Goal: Information Seeking & Learning: Learn about a topic

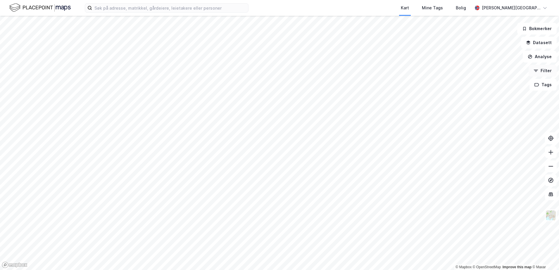
click at [546, 72] on button "Filter" at bounding box center [542, 71] width 28 height 12
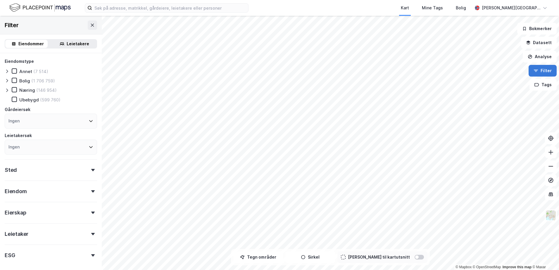
click at [546, 72] on button "Filter" at bounding box center [542, 71] width 28 height 12
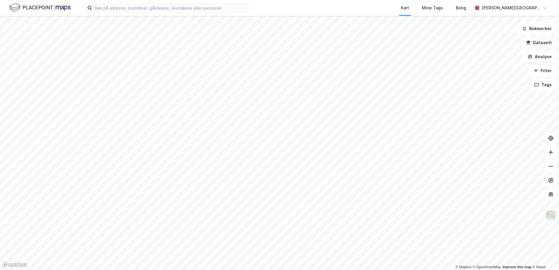
click at [540, 40] on button "Datasett" at bounding box center [539, 43] width 36 height 12
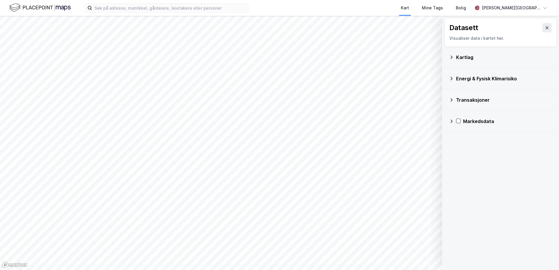
click at [464, 103] on div "Transaksjoner" at bounding box center [504, 99] width 96 height 7
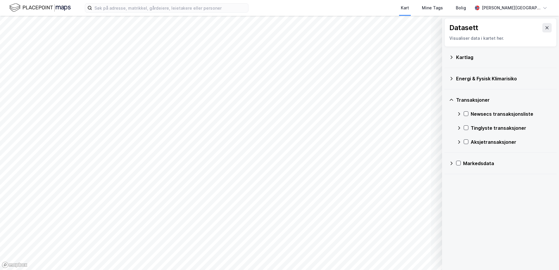
click at [468, 130] on div at bounding box center [466, 127] width 5 height 5
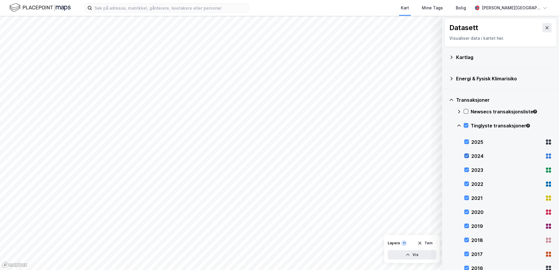
click at [468, 155] on icon at bounding box center [466, 156] width 4 height 4
click at [466, 170] on icon at bounding box center [466, 170] width 3 height 2
click at [464, 184] on div "Newsecs transaksjonsliste Tinglyste transaksjoner 2025 2024 2023 2022 2021 2020…" at bounding box center [504, 205] width 95 height 196
click at [467, 183] on icon at bounding box center [466, 184] width 4 height 4
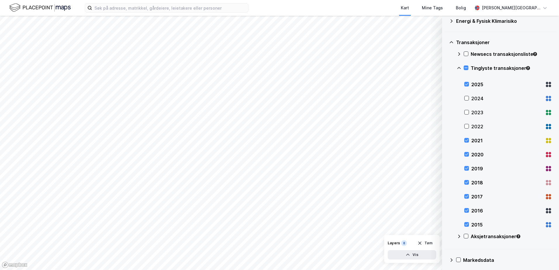
scroll to position [61, 0]
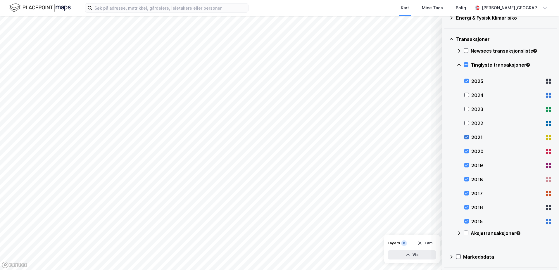
click at [468, 135] on icon at bounding box center [466, 137] width 4 height 4
click at [466, 149] on icon at bounding box center [466, 151] width 4 height 4
click at [466, 161] on div "2019" at bounding box center [508, 165] width 88 height 14
click at [469, 180] on div "2018" at bounding box center [508, 179] width 88 height 14
click at [468, 191] on div "2017" at bounding box center [508, 193] width 88 height 14
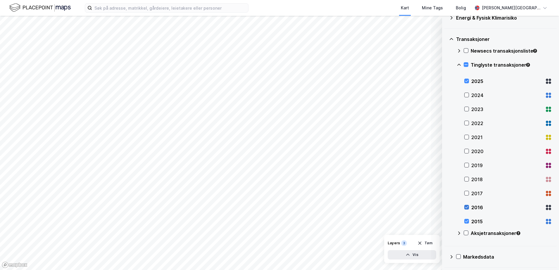
click at [465, 209] on icon at bounding box center [466, 207] width 4 height 4
click at [468, 219] on icon at bounding box center [466, 221] width 4 height 4
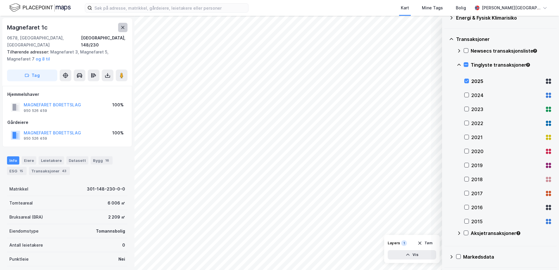
click at [124, 29] on icon at bounding box center [122, 27] width 5 height 5
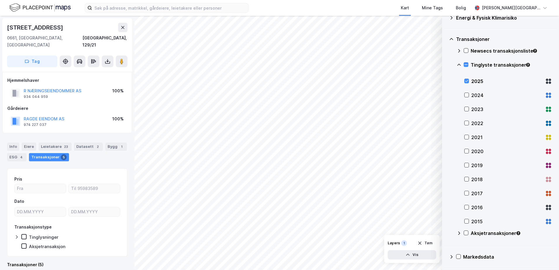
click at [456, 160] on div "© Mapbox © OpenStreetMap Improve this map © Maxar Datasett Visualiser data i ka…" at bounding box center [279, 143] width 559 height 254
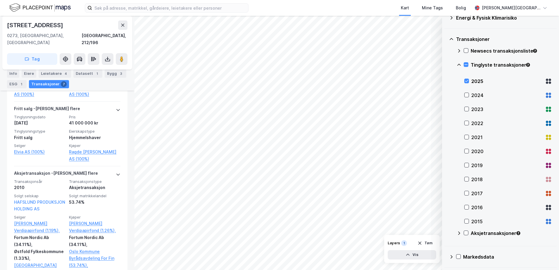
scroll to position [234, 0]
